Goal: Navigation & Orientation: Find specific page/section

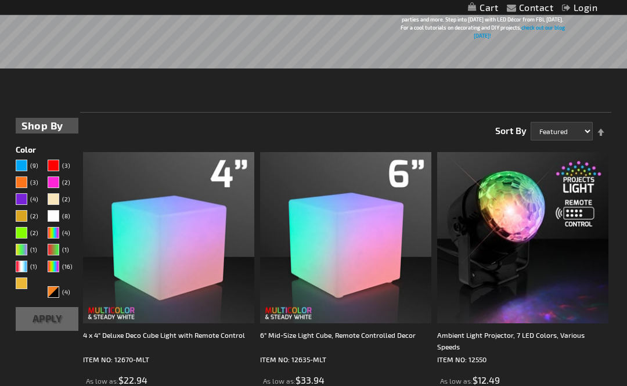
scroll to position [193, 0]
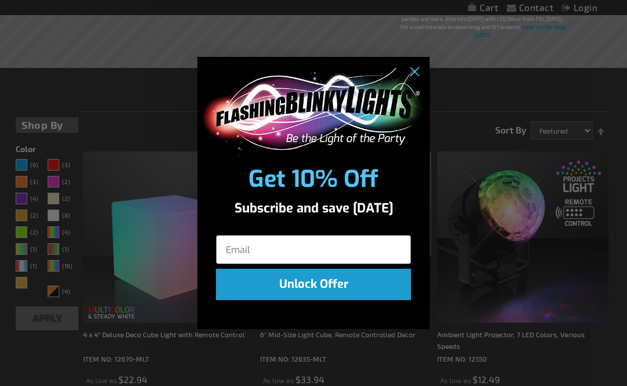
click at [405, 109] on img "POPUP Form" at bounding box center [313, 112] width 225 height 88
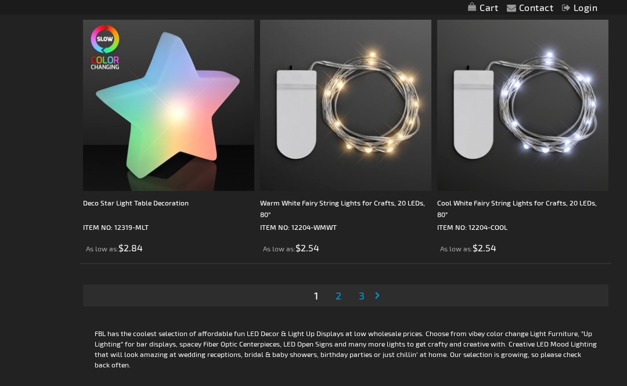
scroll to position [5067, 0]
click at [337, 291] on span "2" at bounding box center [338, 294] width 6 height 13
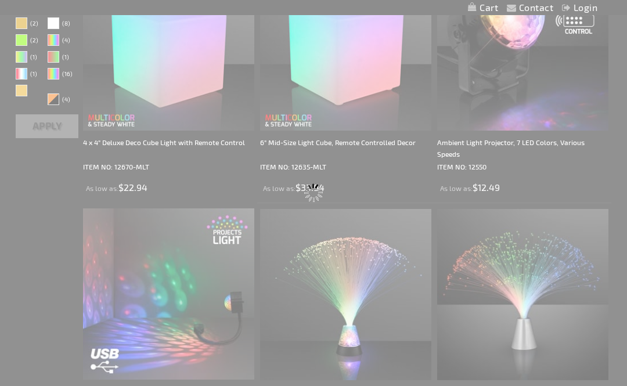
scroll to position [0, 0]
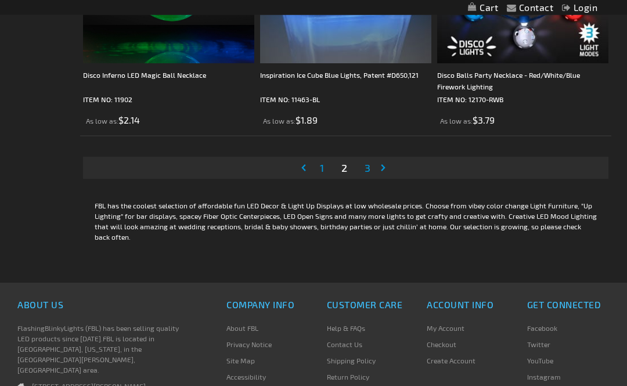
scroll to position [5192, 0]
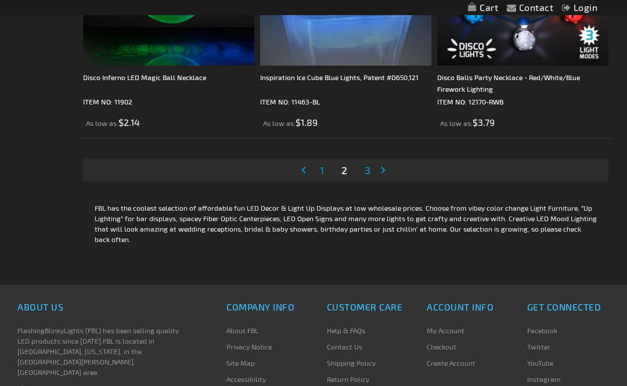
click at [370, 177] on link "Page 3" at bounding box center [367, 169] width 10 height 17
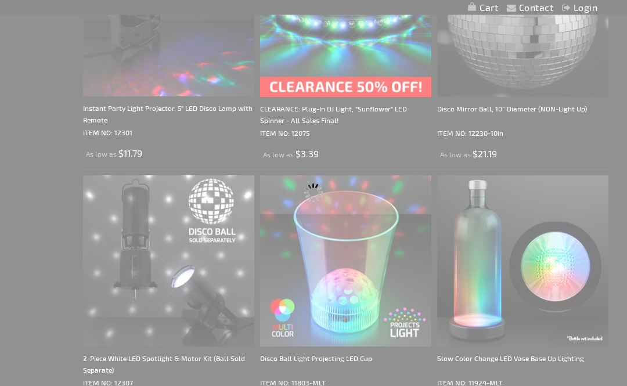
scroll to position [0, 0]
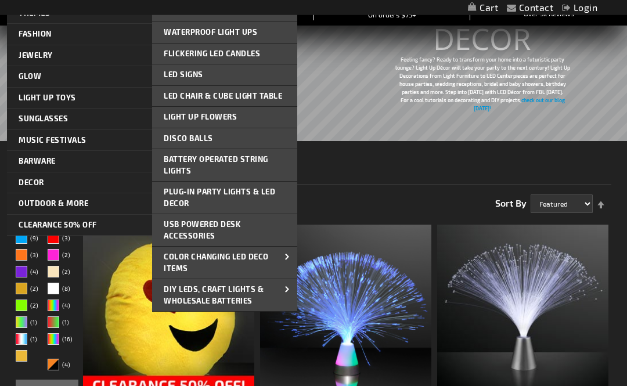
scroll to position [120, 0]
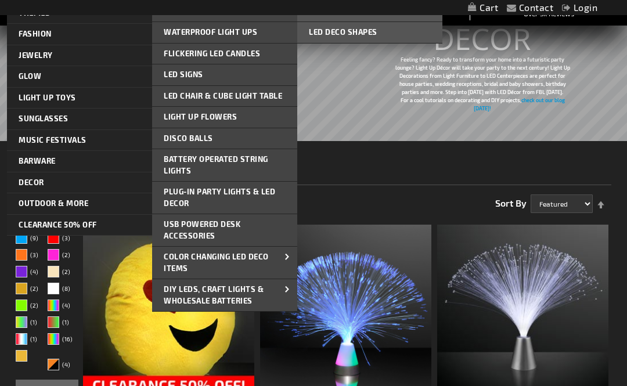
click at [245, 254] on span "Color Changing LED Deco Items" at bounding box center [216, 262] width 105 height 21
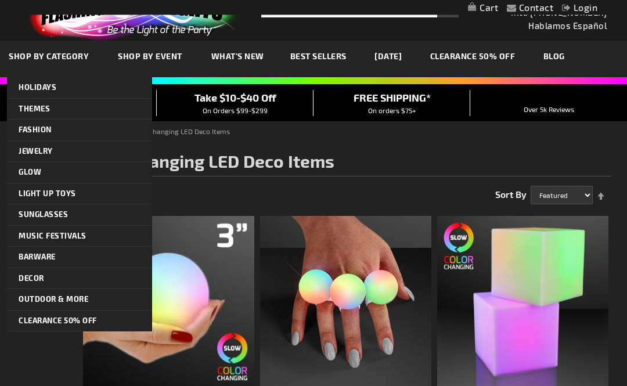
scroll to position [24, 0]
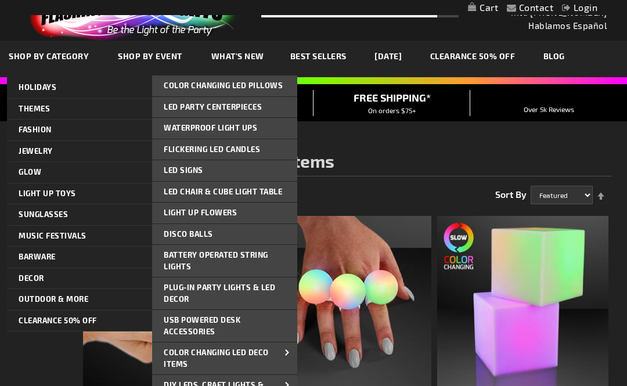
click at [251, 145] on span "Flickering LED Candles" at bounding box center [212, 149] width 96 height 9
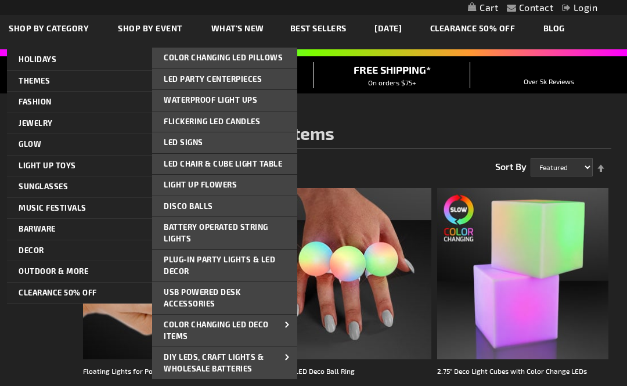
scroll to position [54, 0]
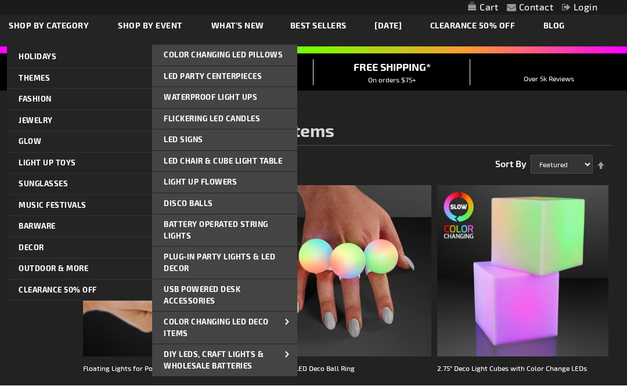
click at [249, 180] on link "Light Up Flowers" at bounding box center [224, 182] width 145 height 21
